Goal: Find specific page/section

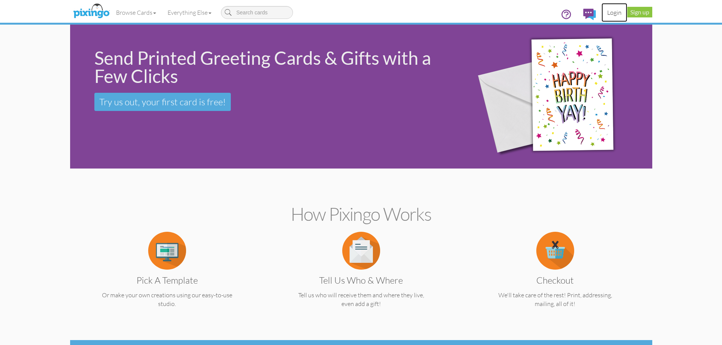
click at [612, 9] on link "Login" at bounding box center [615, 12] width 26 height 19
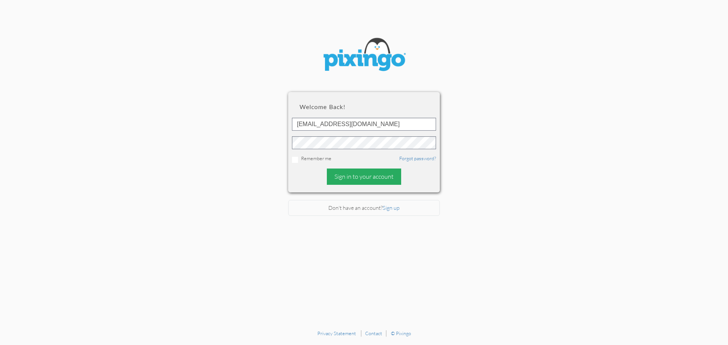
click at [372, 179] on div "Sign in to your account" at bounding box center [364, 177] width 74 height 16
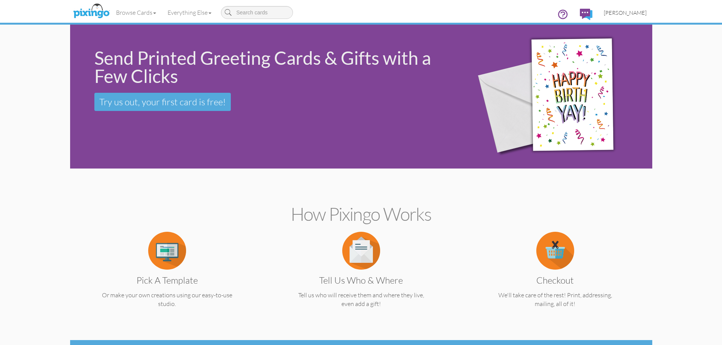
click at [639, 16] on link "[PERSON_NAME]" at bounding box center [625, 12] width 54 height 19
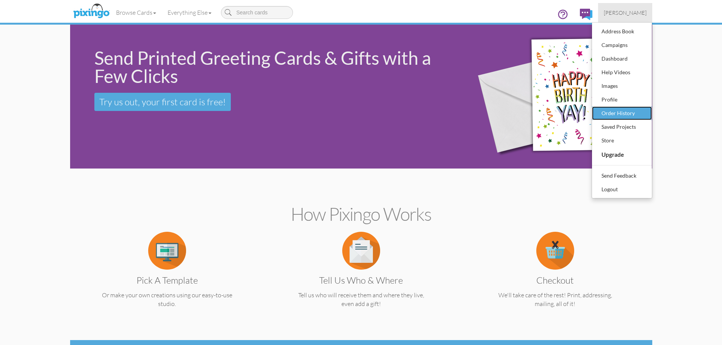
click at [623, 113] on div "Order History" at bounding box center [622, 113] width 45 height 11
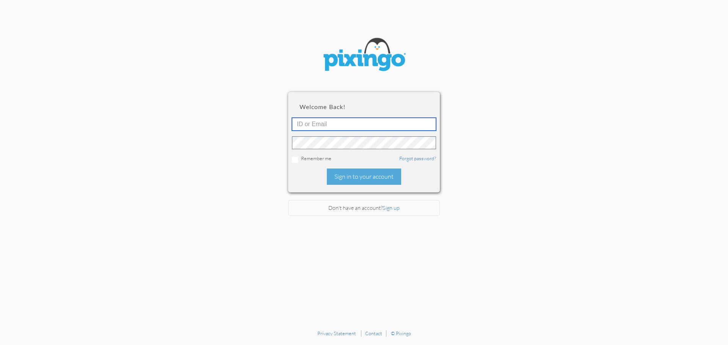
type input "[EMAIL_ADDRESS][DOMAIN_NAME]"
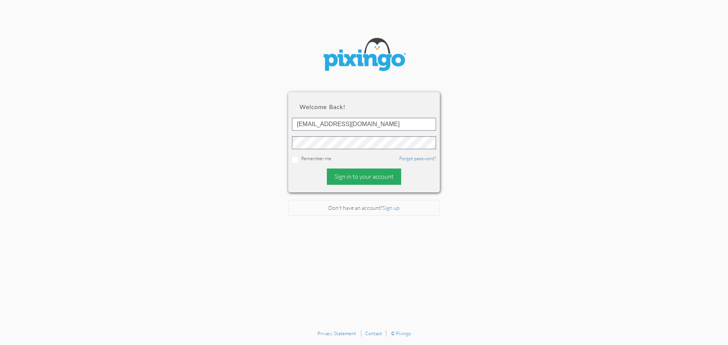
click at [393, 173] on div "Sign in to your account" at bounding box center [364, 177] width 74 height 16
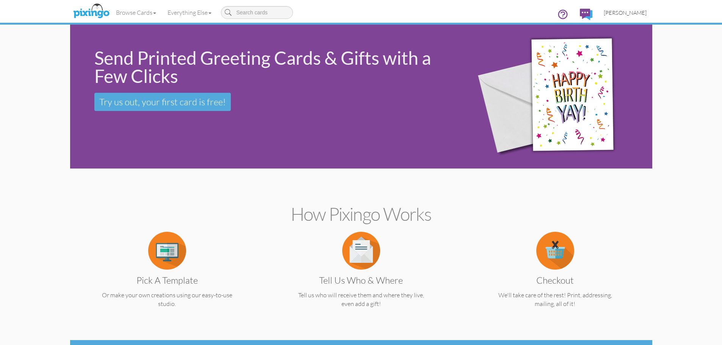
click at [640, 11] on span "[PERSON_NAME]" at bounding box center [625, 12] width 43 height 6
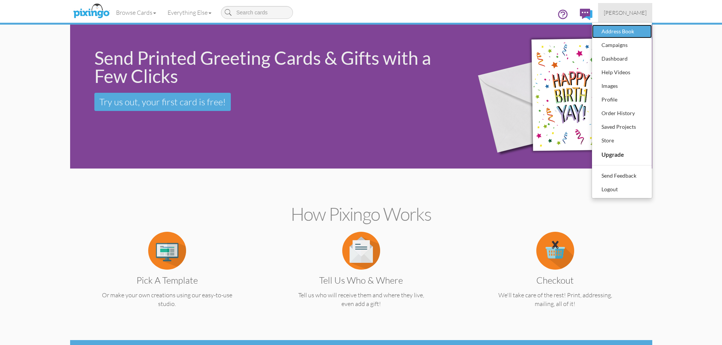
click at [631, 30] on div "Address Book" at bounding box center [622, 31] width 45 height 11
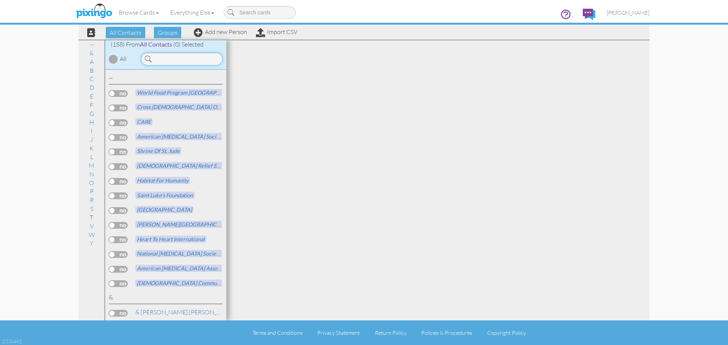
click at [160, 63] on input at bounding box center [182, 59] width 82 height 13
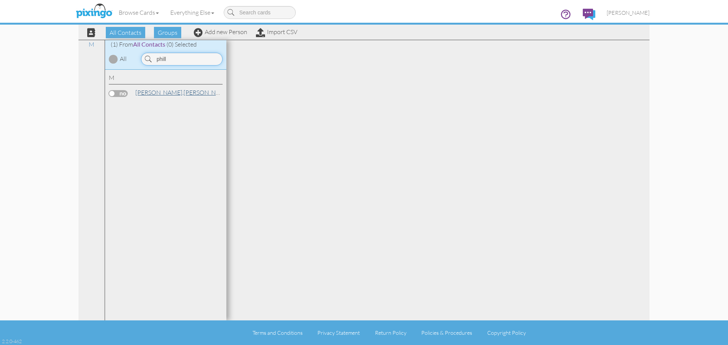
type input "phill"
click at [162, 93] on link "[PERSON_NAME]" at bounding box center [183, 92] width 97 height 9
